Goal: Information Seeking & Learning: Learn about a topic

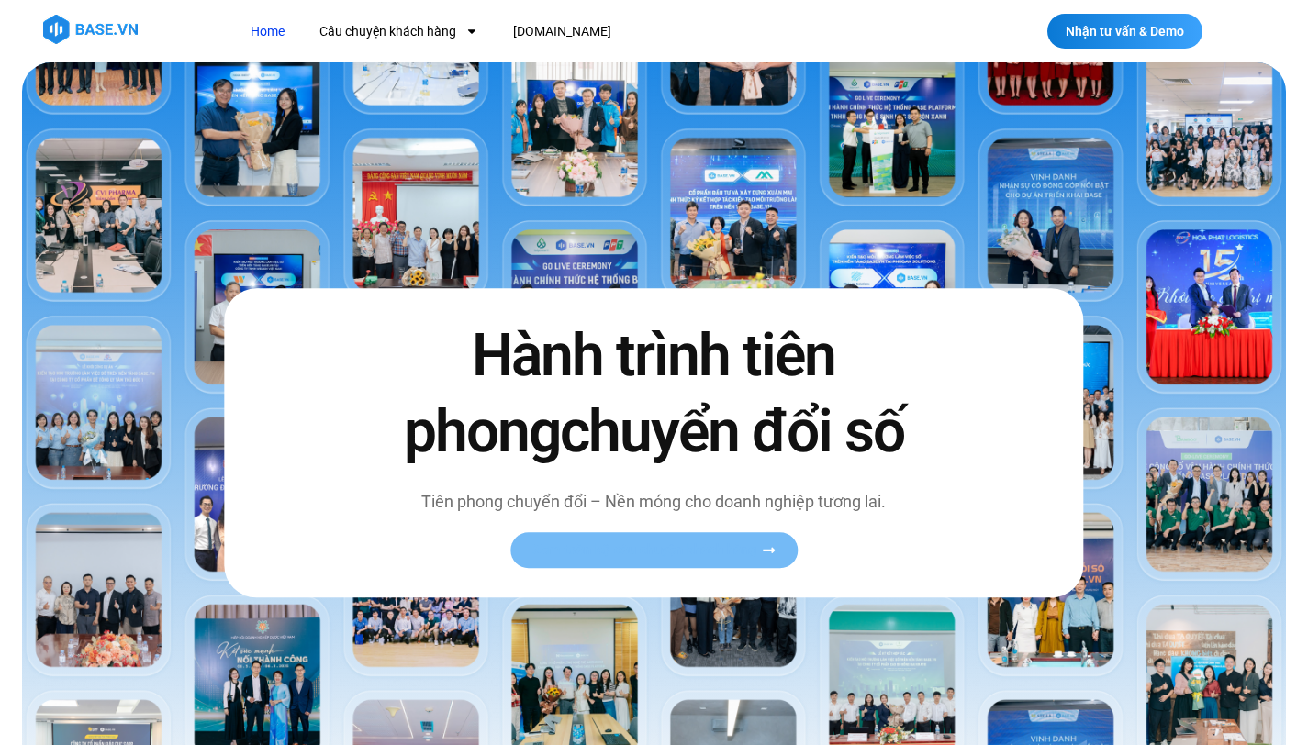
click at [586, 559] on link "Xem toàn bộ câu chuyện khách hàng" at bounding box center [653, 550] width 287 height 36
click at [588, 532] on link "Xem toàn bộ câu chuyện khách hàng" at bounding box center [653, 550] width 287 height 36
click at [551, 548] on span "Xem toàn bộ câu chuyện khách hàng" at bounding box center [644, 550] width 225 height 14
click at [688, 175] on img at bounding box center [654, 433] width 1264 height 743
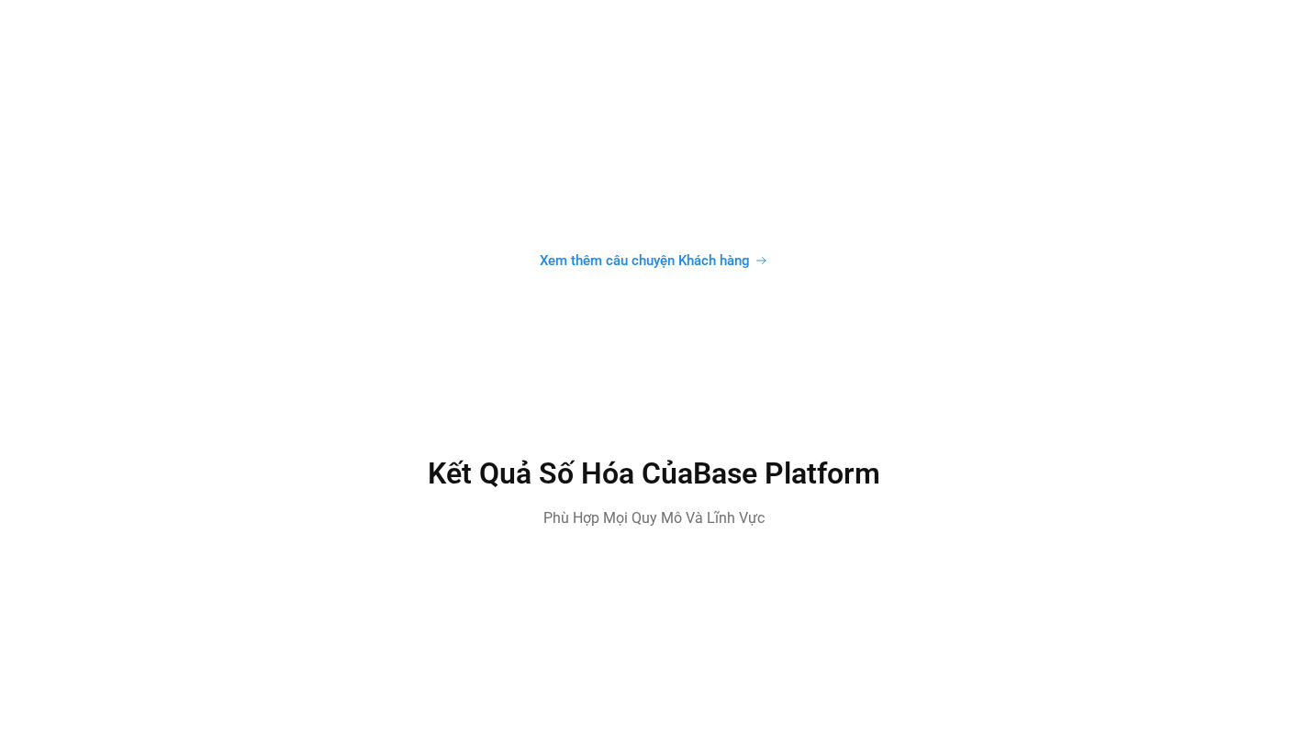
scroll to position [4938, 0]
click at [675, 252] on span "Xem thêm câu chuyện Khách hàng" at bounding box center [645, 259] width 210 height 14
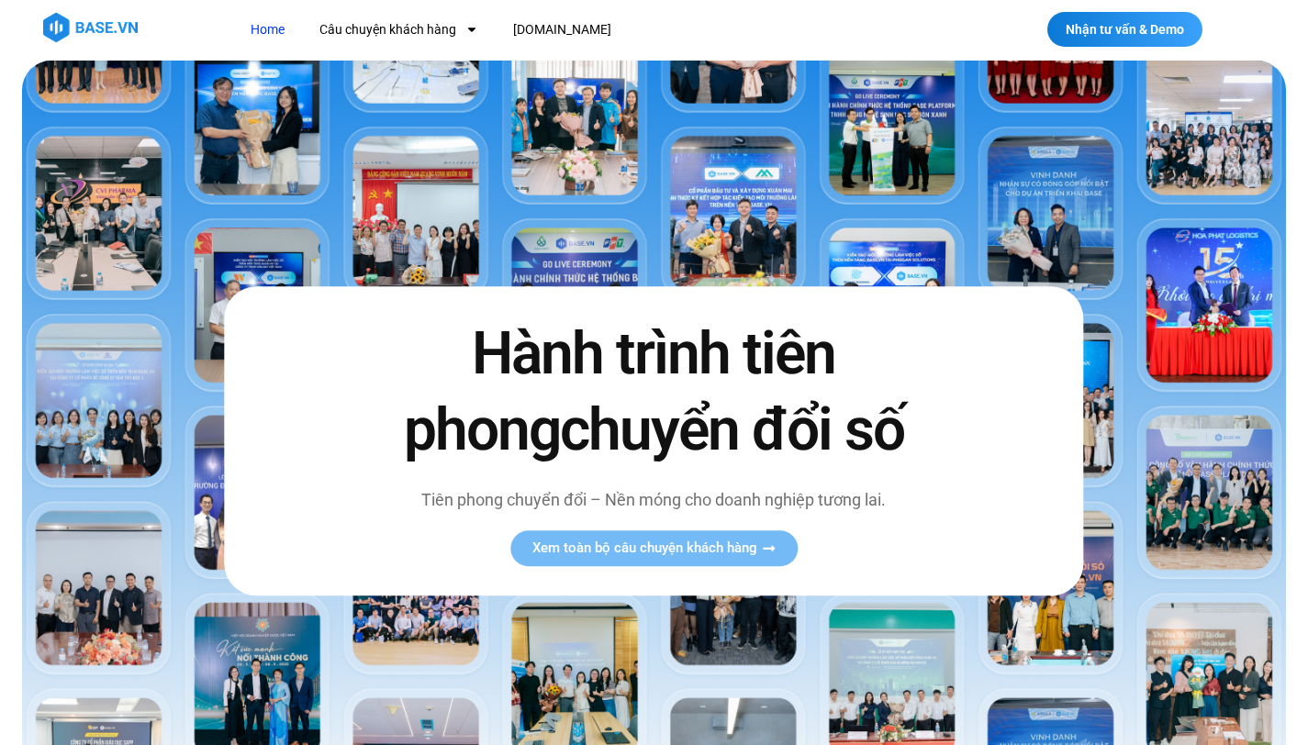
scroll to position [0, 0]
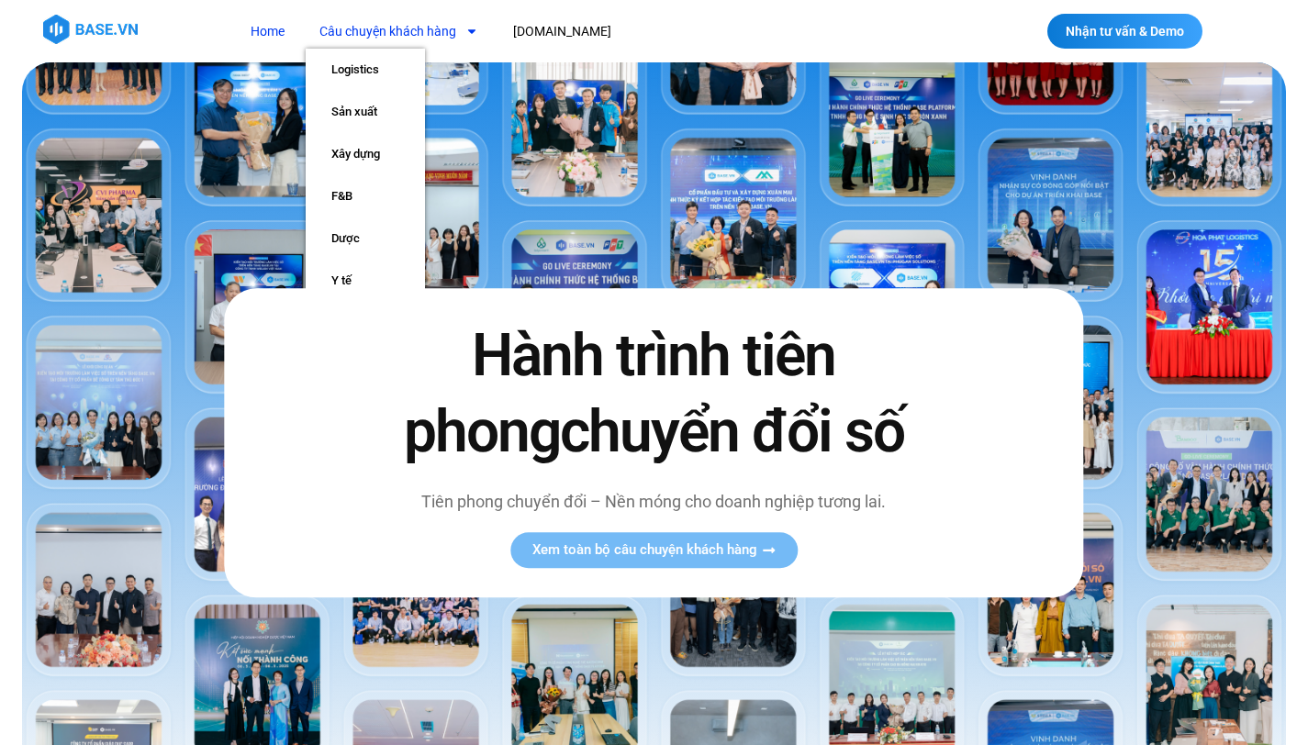
click at [442, 29] on link "Câu chuyện khách hàng" at bounding box center [399, 32] width 186 height 34
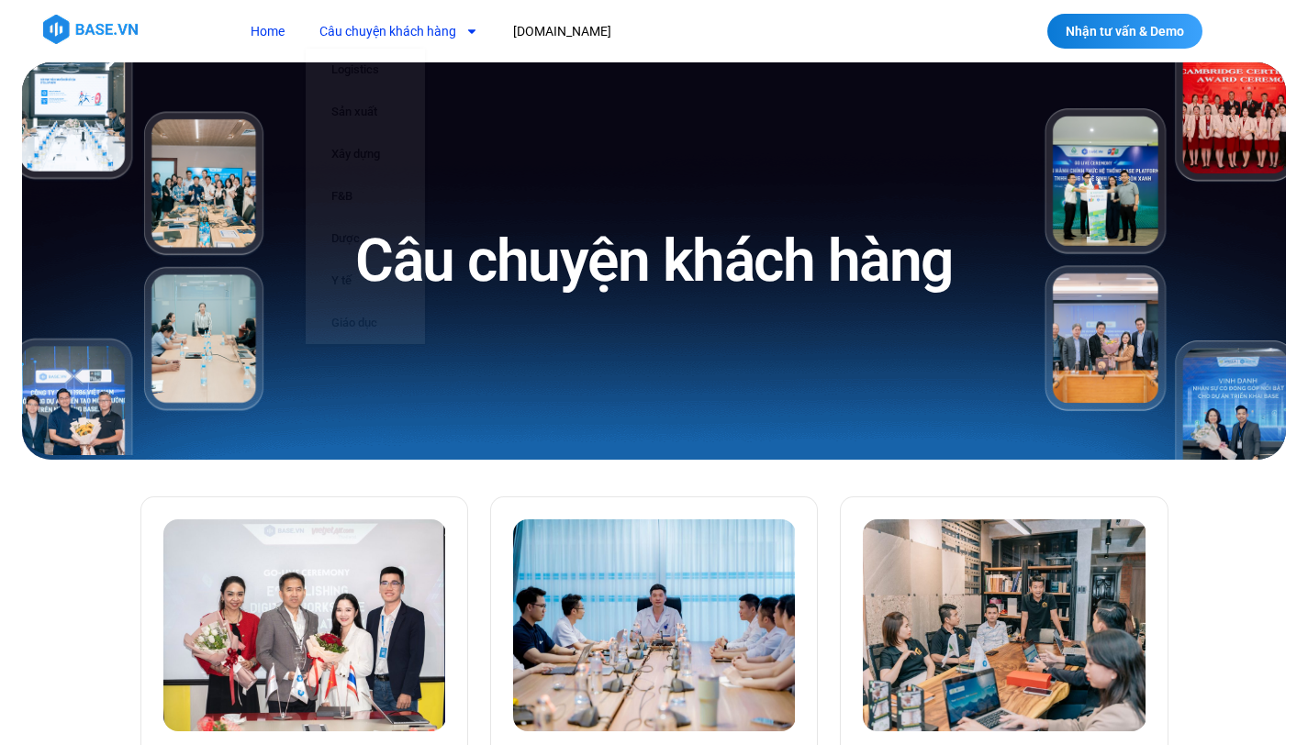
click at [273, 27] on link "Home" at bounding box center [267, 32] width 61 height 34
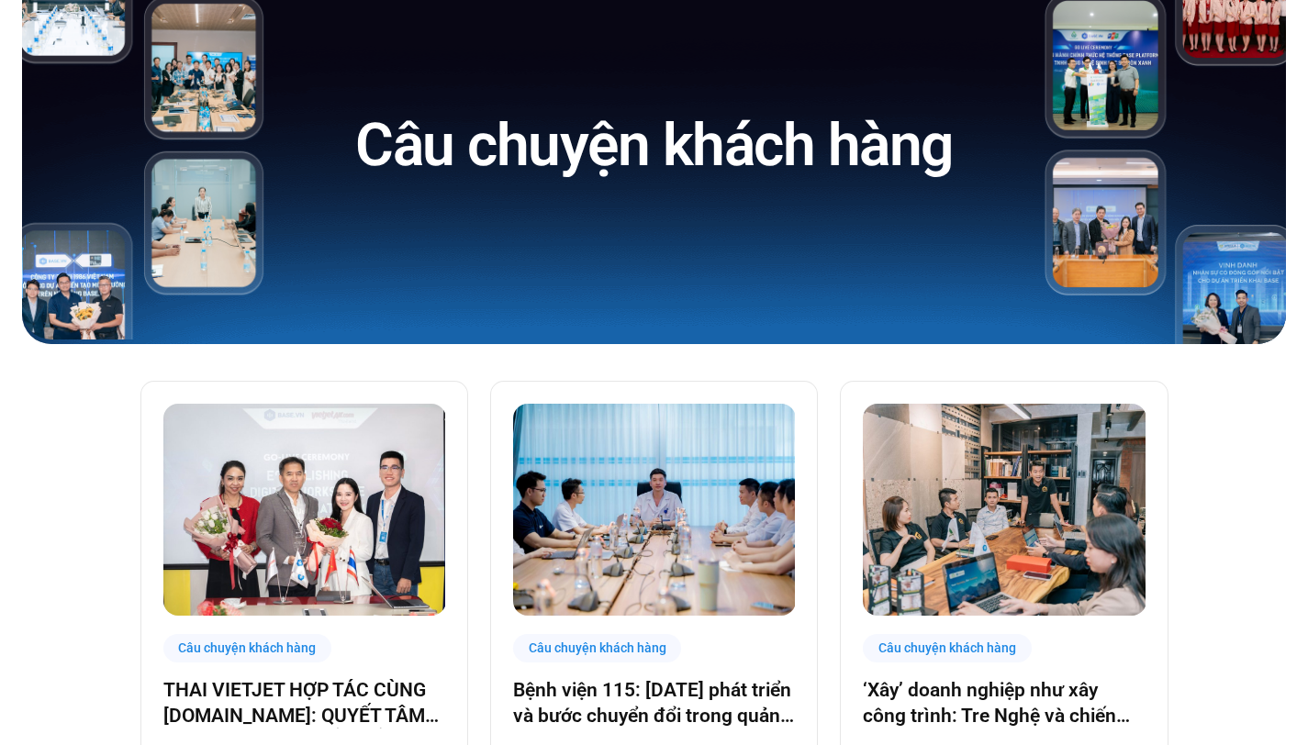
scroll to position [125, 0]
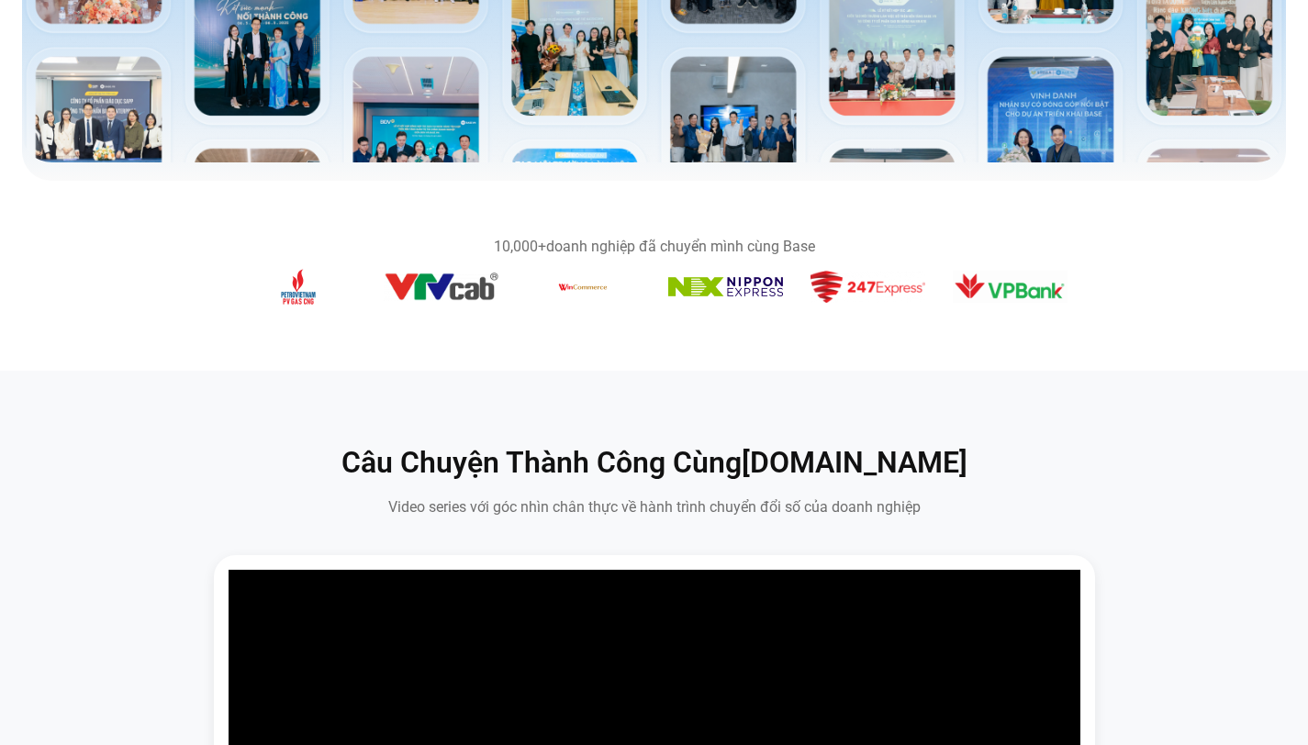
scroll to position [874, 0]
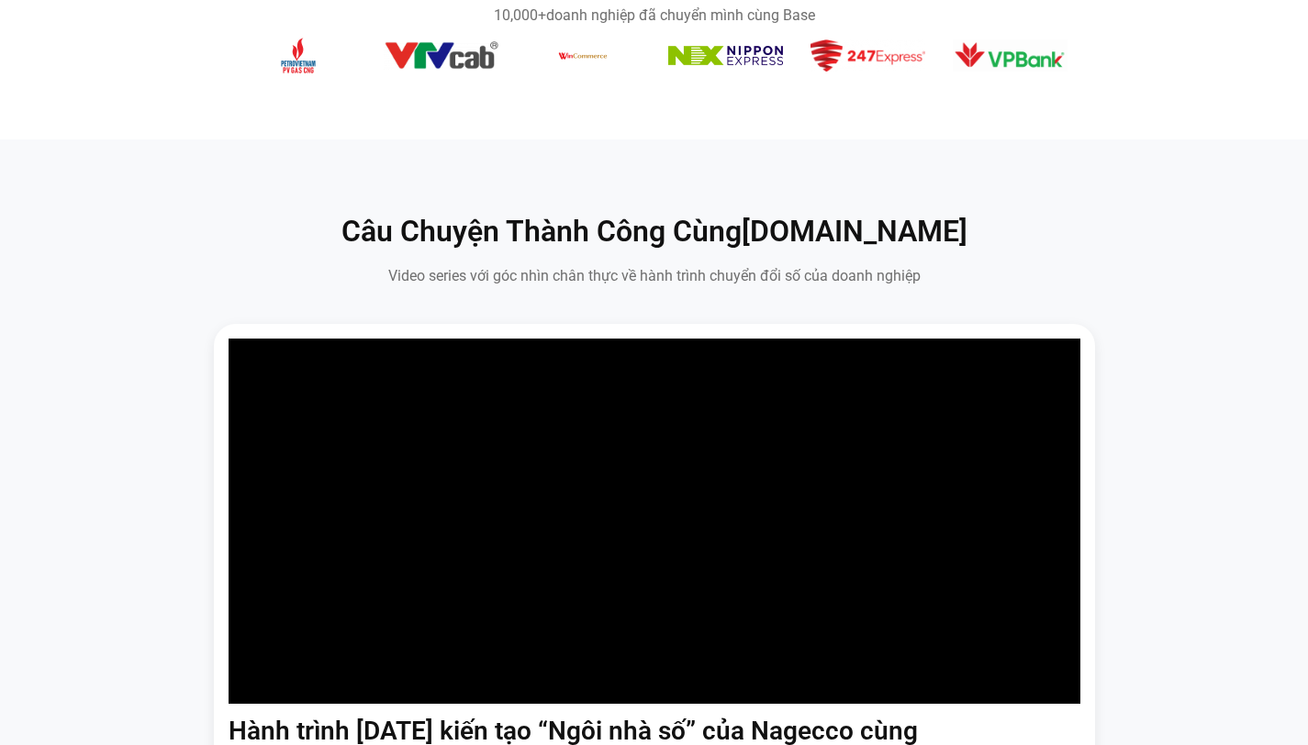
click at [657, 22] on div "10,000+ doanh nghiệp đã chuyển mình cùng Base" at bounding box center [654, 15] width 826 height 15
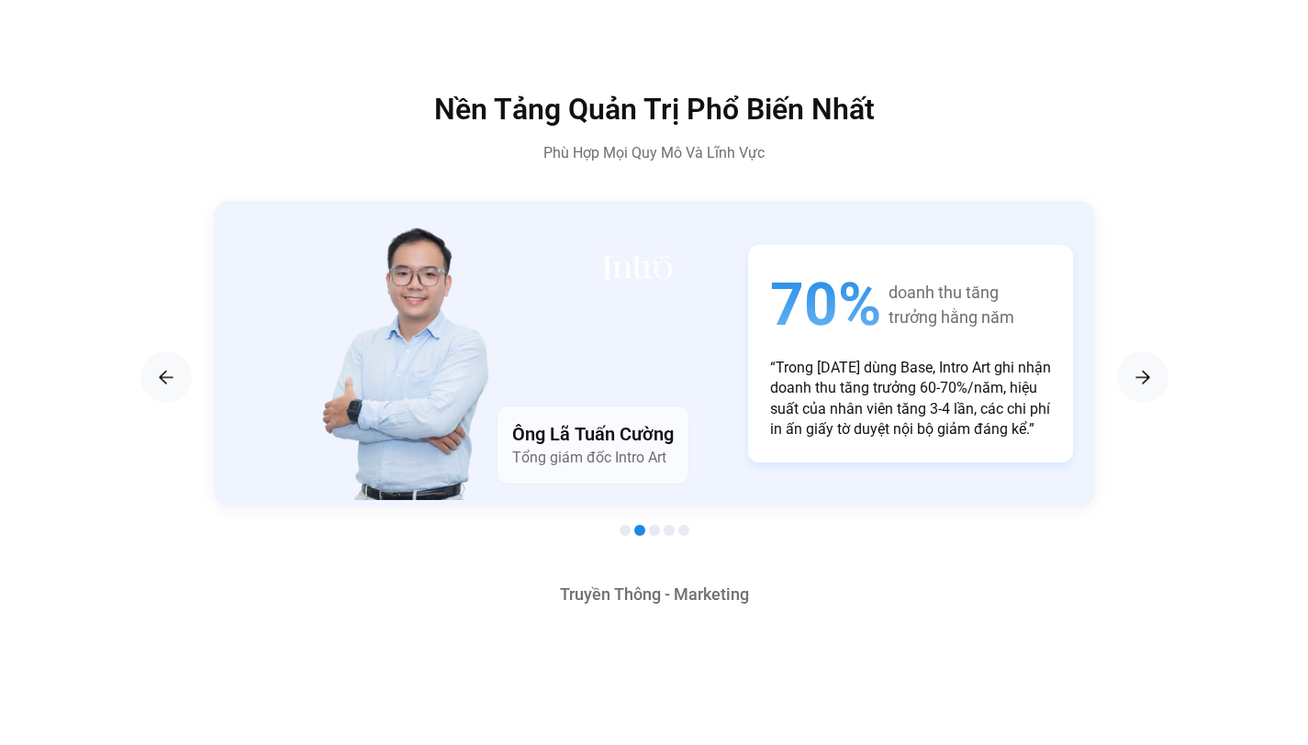
scroll to position [3078, 0]
